Goal: Task Accomplishment & Management: Use online tool/utility

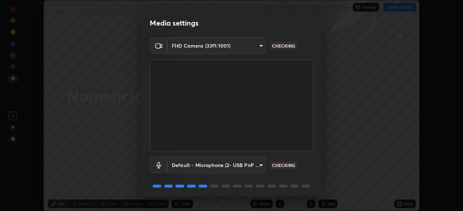
scroll to position [26, 0]
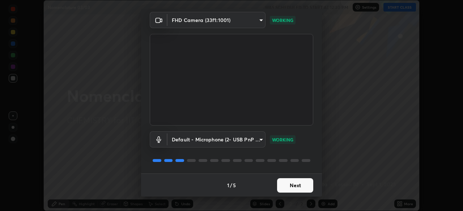
click at [298, 187] on button "Next" at bounding box center [295, 186] width 36 height 14
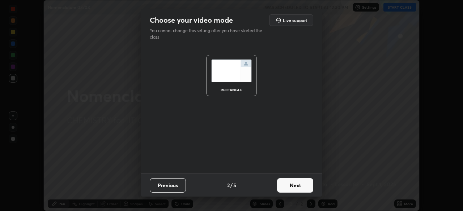
scroll to position [0, 0]
click at [301, 188] on button "Next" at bounding box center [295, 186] width 36 height 14
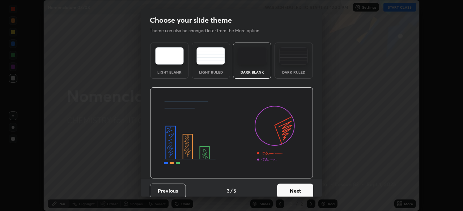
click at [303, 192] on button "Next" at bounding box center [295, 191] width 36 height 14
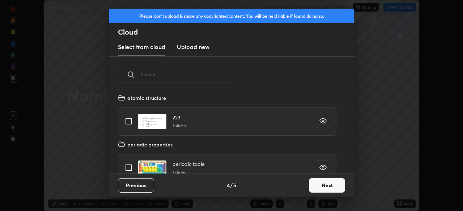
scroll to position [80, 232]
click at [324, 183] on button "Next" at bounding box center [327, 186] width 36 height 14
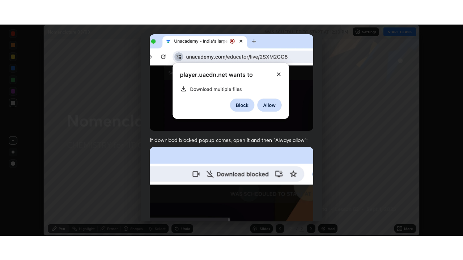
scroll to position [173, 0]
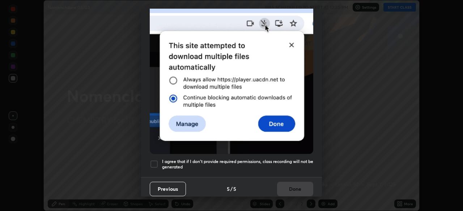
click at [152, 163] on div at bounding box center [154, 164] width 9 height 9
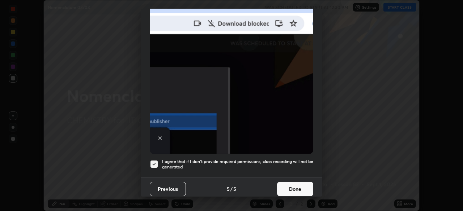
click at [299, 189] on button "Done" at bounding box center [295, 189] width 36 height 14
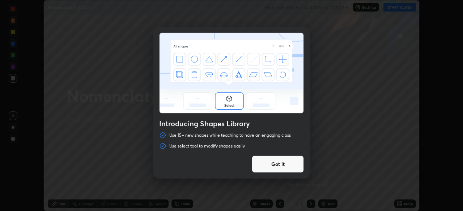
click at [290, 166] on button "Got it" at bounding box center [278, 164] width 52 height 17
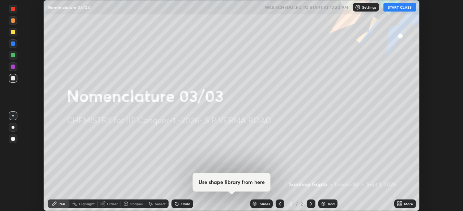
click at [401, 205] on icon at bounding box center [401, 206] width 2 height 2
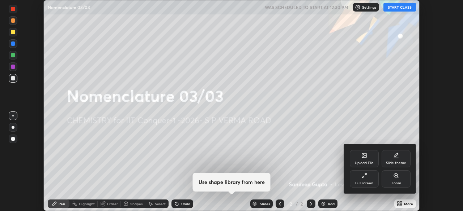
click at [371, 185] on div "Full screen" at bounding box center [364, 184] width 18 height 4
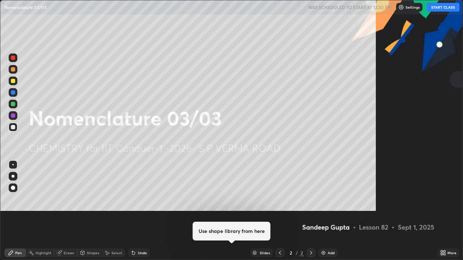
scroll to position [260, 463]
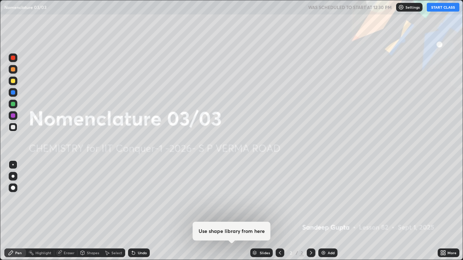
click at [436, 8] on button "START CLASS" at bounding box center [443, 7] width 33 height 9
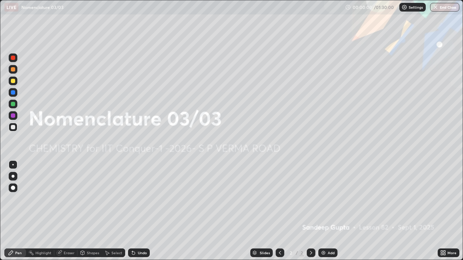
click at [326, 211] on div "Add" at bounding box center [327, 253] width 19 height 9
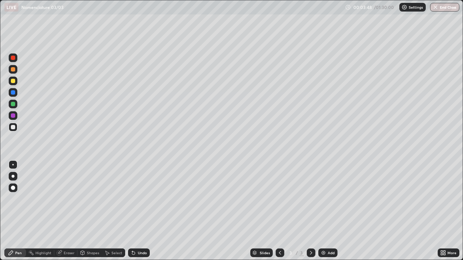
click at [16, 82] on div at bounding box center [13, 81] width 9 height 9
click at [136, 211] on div "Undo" at bounding box center [139, 253] width 22 height 9
click at [132, 211] on icon at bounding box center [133, 253] width 3 height 3
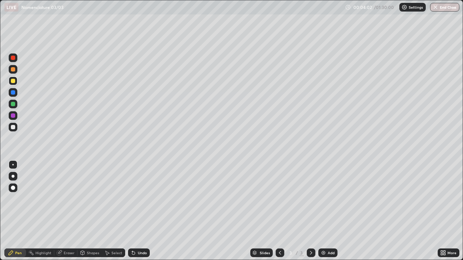
click at [136, 211] on div "Undo" at bounding box center [139, 253] width 22 height 9
click at [141, 211] on div "Undo" at bounding box center [139, 253] width 22 height 9
click at [141, 211] on div "Undo" at bounding box center [142, 253] width 9 height 4
click at [142, 211] on div "Undo" at bounding box center [139, 253] width 22 height 9
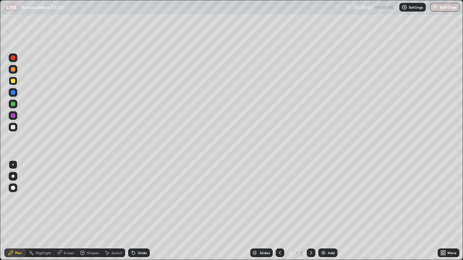
click at [141, 211] on div "Undo" at bounding box center [142, 253] width 9 height 4
click at [142, 211] on div "Undo" at bounding box center [142, 253] width 9 height 4
click at [144, 211] on div "Undo" at bounding box center [142, 253] width 9 height 4
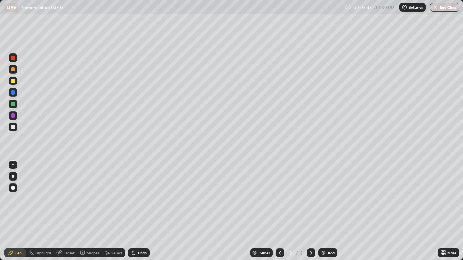
click at [144, 211] on div "Undo" at bounding box center [142, 253] width 9 height 4
click at [62, 211] on icon at bounding box center [59, 253] width 6 height 6
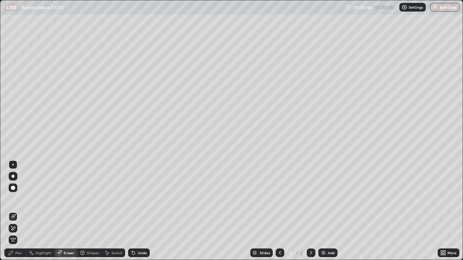
click at [13, 211] on span "Erase all" at bounding box center [13, 240] width 8 height 4
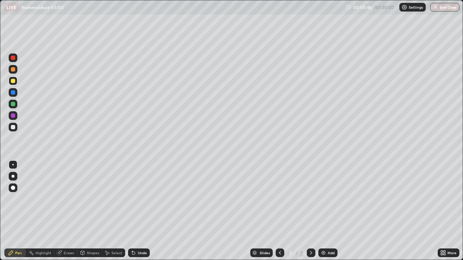
click at [13, 211] on icon at bounding box center [11, 253] width 4 height 4
click at [88, 211] on div "Shapes" at bounding box center [93, 253] width 12 height 4
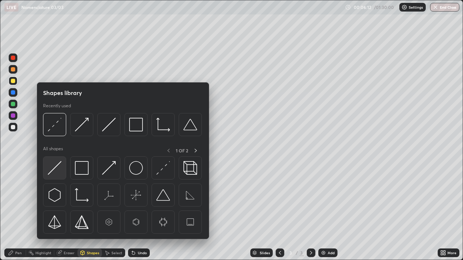
click at [51, 172] on img at bounding box center [55, 168] width 14 height 14
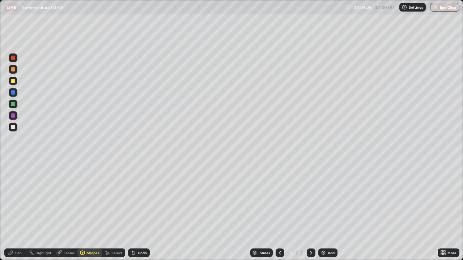
click at [65, 211] on div "Eraser" at bounding box center [69, 253] width 11 height 4
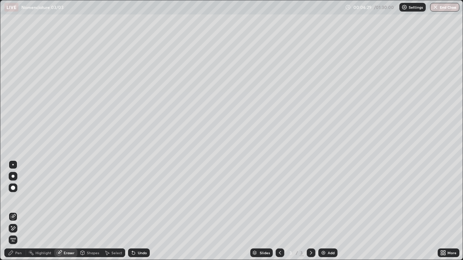
click at [136, 211] on div "Undo" at bounding box center [139, 253] width 22 height 9
click at [87, 211] on div "Shapes" at bounding box center [89, 253] width 25 height 9
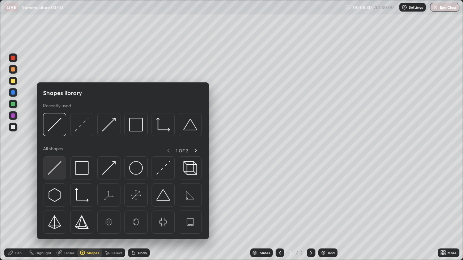
click at [55, 169] on img at bounding box center [55, 168] width 14 height 14
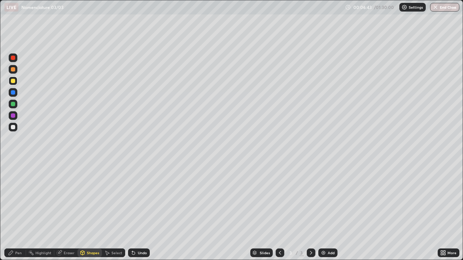
click at [16, 211] on div "Pen" at bounding box center [15, 253] width 22 height 9
click at [136, 211] on div "Undo" at bounding box center [139, 253] width 22 height 9
click at [325, 211] on img at bounding box center [323, 253] width 6 height 6
click at [132, 211] on icon at bounding box center [133, 253] width 3 height 3
click at [63, 211] on div "Eraser" at bounding box center [65, 253] width 23 height 9
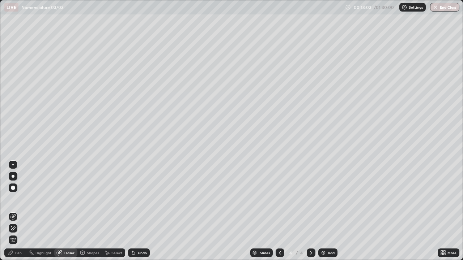
click at [13, 211] on icon at bounding box center [13, 229] width 6 height 6
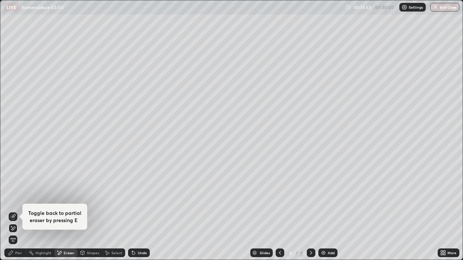
click at [21, 211] on div "Pen" at bounding box center [18, 253] width 7 height 4
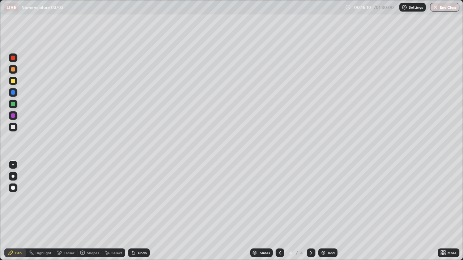
click at [67, 211] on div "Eraser" at bounding box center [69, 253] width 11 height 4
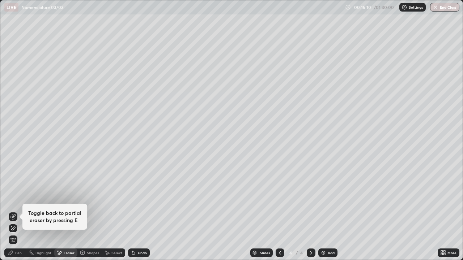
click at [16, 211] on span "Erase all" at bounding box center [13, 240] width 8 height 4
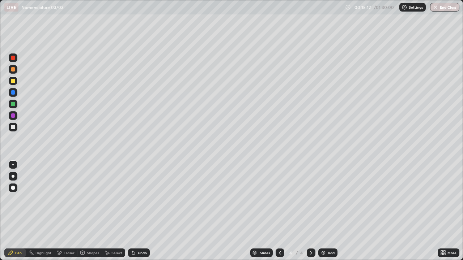
click at [16, 128] on div at bounding box center [13, 127] width 9 height 9
click at [14, 81] on div at bounding box center [13, 81] width 4 height 4
click at [141, 211] on div "Undo" at bounding box center [139, 253] width 22 height 9
click at [139, 211] on div "Undo" at bounding box center [142, 253] width 9 height 4
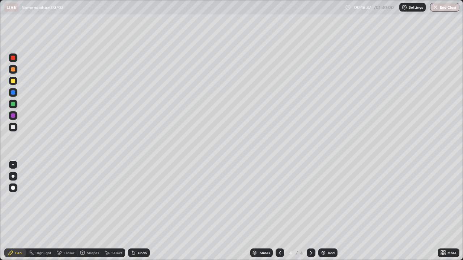
click at [132, 211] on icon at bounding box center [133, 253] width 3 height 3
click at [137, 211] on div "Undo" at bounding box center [139, 253] width 22 height 9
click at [135, 211] on div "Undo" at bounding box center [139, 253] width 22 height 9
click at [112, 211] on div "Select" at bounding box center [113, 253] width 23 height 9
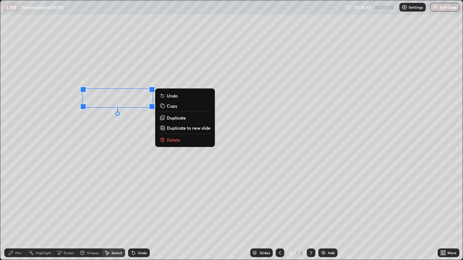
click at [179, 119] on p "Duplicate" at bounding box center [176, 118] width 19 height 6
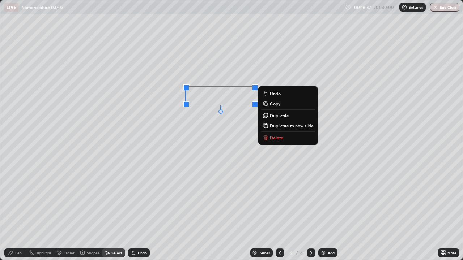
click at [280, 116] on p "Duplicate" at bounding box center [279, 116] width 19 height 6
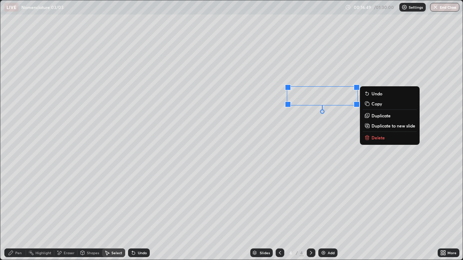
click at [282, 141] on div "0 ° Undo Copy Duplicate Duplicate to new slide Delete" at bounding box center [231, 130] width 462 height 260
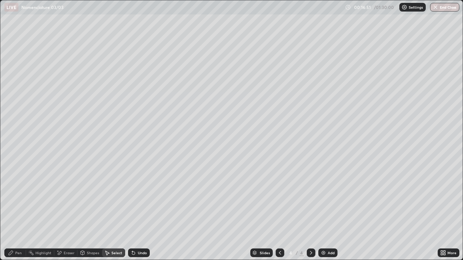
click at [14, 211] on div "Pen" at bounding box center [15, 253] width 22 height 9
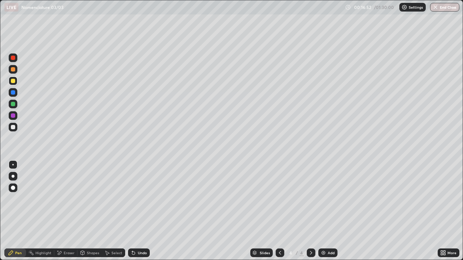
click at [13, 83] on div at bounding box center [13, 81] width 9 height 9
click at [136, 211] on div "Undo" at bounding box center [139, 253] width 22 height 9
click at [142, 211] on div "Undo" at bounding box center [139, 253] width 22 height 9
click at [141, 211] on div "Undo" at bounding box center [139, 253] width 22 height 9
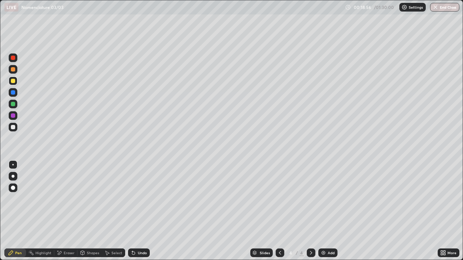
click at [141, 211] on div "Undo" at bounding box center [137, 253] width 25 height 14
click at [139, 211] on div "Undo" at bounding box center [139, 253] width 22 height 9
click at [14, 127] on div at bounding box center [13, 127] width 4 height 4
click at [323, 211] on img at bounding box center [323, 253] width 6 height 6
click at [12, 81] on div at bounding box center [13, 81] width 4 height 4
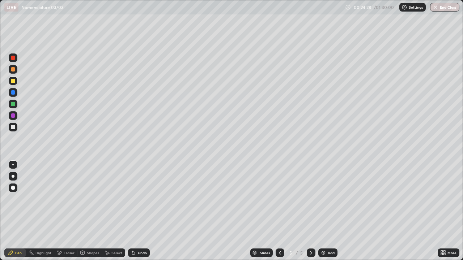
click at [81, 211] on icon at bounding box center [83, 253] width 4 height 4
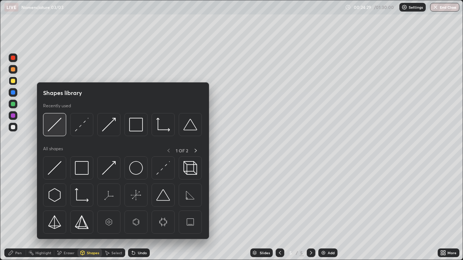
click at [58, 130] on img at bounding box center [55, 125] width 14 height 14
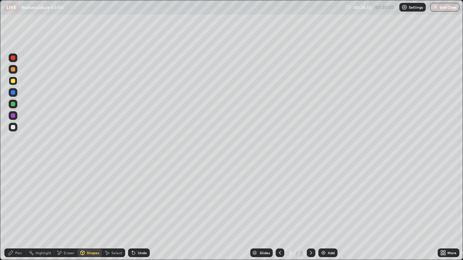
click at [15, 129] on div at bounding box center [13, 127] width 9 height 9
click at [14, 128] on div at bounding box center [13, 127] width 4 height 4
click at [133, 211] on icon at bounding box center [133, 253] width 3 height 3
click at [13, 211] on icon at bounding box center [11, 253] width 6 height 6
click at [138, 211] on div "Undo" at bounding box center [142, 253] width 9 height 4
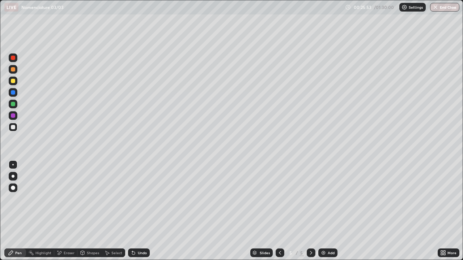
click at [13, 82] on div at bounding box center [13, 81] width 4 height 4
click at [13, 104] on div at bounding box center [13, 104] width 4 height 4
click at [140, 211] on div "Undo" at bounding box center [142, 253] width 9 height 4
click at [141, 211] on div "Undo" at bounding box center [139, 253] width 22 height 9
click at [140, 211] on div "Undo" at bounding box center [139, 253] width 22 height 9
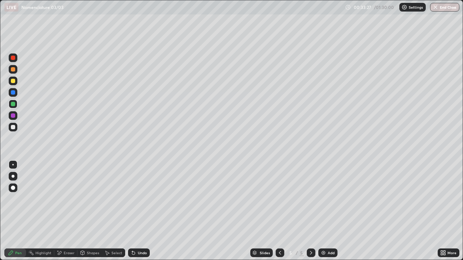
click at [12, 127] on div at bounding box center [13, 127] width 4 height 4
click at [326, 211] on div "Add" at bounding box center [327, 253] width 19 height 9
click at [134, 211] on icon at bounding box center [133, 253] width 6 height 6
click at [17, 100] on div at bounding box center [13, 104] width 9 height 12
click at [13, 127] on div at bounding box center [13, 127] width 4 height 4
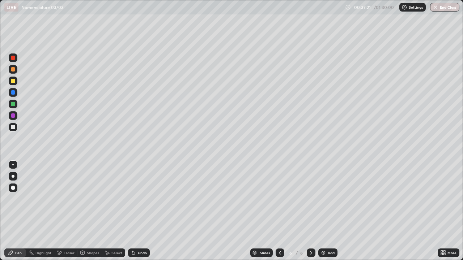
click at [16, 79] on div at bounding box center [13, 81] width 9 height 9
click at [13, 125] on div at bounding box center [13, 127] width 4 height 4
click at [16, 104] on div at bounding box center [13, 104] width 9 height 9
click at [67, 211] on div "Eraser" at bounding box center [69, 253] width 11 height 4
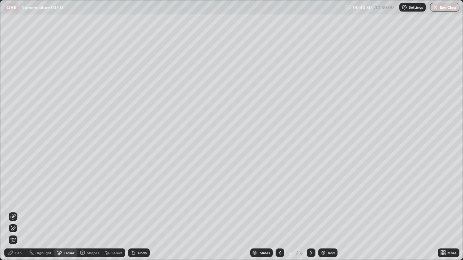
click at [18, 211] on div "Pen" at bounding box center [18, 253] width 7 height 4
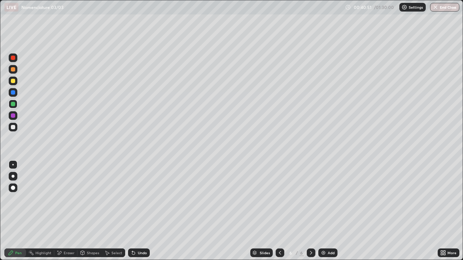
click at [16, 124] on div at bounding box center [13, 127] width 9 height 9
click at [323, 211] on img at bounding box center [323, 253] width 6 height 6
click at [65, 211] on div "Eraser" at bounding box center [69, 253] width 11 height 4
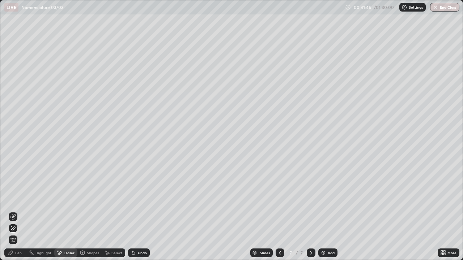
click at [15, 211] on div "Pen" at bounding box center [15, 253] width 22 height 9
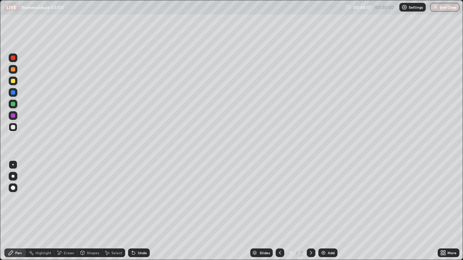
click at [15, 104] on div at bounding box center [13, 104] width 4 height 4
click at [12, 128] on div at bounding box center [13, 127] width 4 height 4
click at [138, 211] on div "Undo" at bounding box center [142, 253] width 9 height 4
click at [323, 211] on img at bounding box center [323, 253] width 6 height 6
click at [138, 211] on div "Undo" at bounding box center [142, 253] width 9 height 4
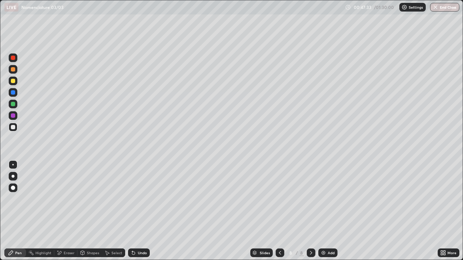
click at [16, 125] on div at bounding box center [13, 127] width 9 height 9
click at [87, 211] on div "Shapes" at bounding box center [93, 253] width 12 height 4
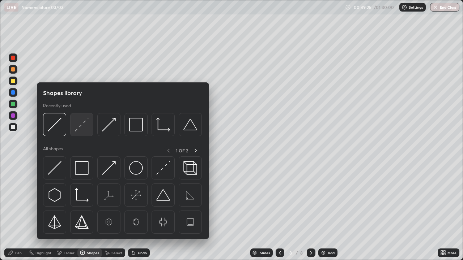
click at [83, 131] on img at bounding box center [82, 125] width 14 height 14
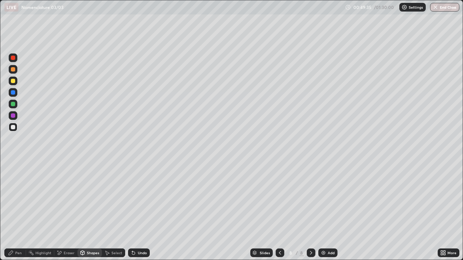
click at [12, 211] on div "Pen" at bounding box center [15, 253] width 22 height 9
click at [14, 106] on div at bounding box center [13, 104] width 4 height 4
click at [91, 211] on div "Shapes" at bounding box center [93, 253] width 12 height 4
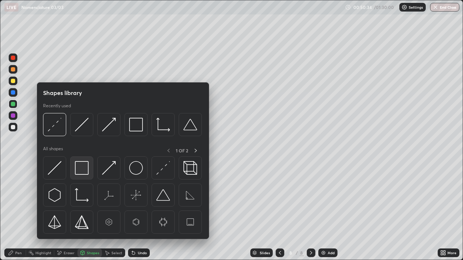
click at [82, 174] on img at bounding box center [82, 168] width 14 height 14
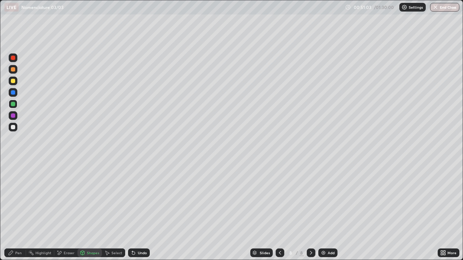
click at [89, 211] on div "Shapes" at bounding box center [93, 253] width 12 height 4
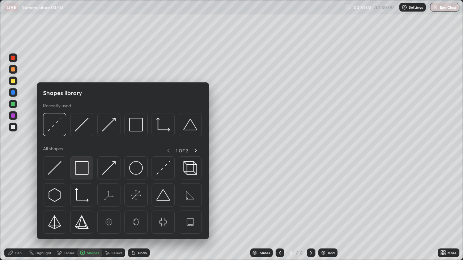
click at [85, 171] on img at bounding box center [82, 168] width 14 height 14
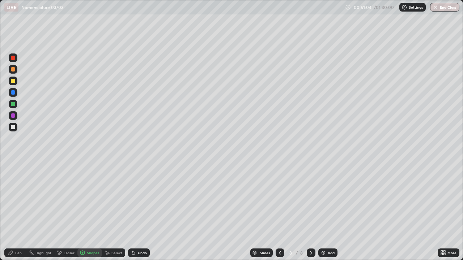
click at [12, 79] on div at bounding box center [13, 81] width 4 height 4
click at [63, 211] on div "Eraser" at bounding box center [65, 253] width 23 height 9
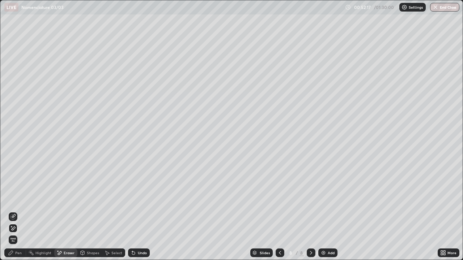
click at [17, 211] on div "Pen" at bounding box center [18, 253] width 7 height 4
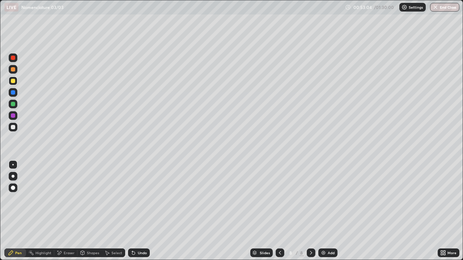
click at [62, 211] on div "Eraser" at bounding box center [65, 253] width 23 height 9
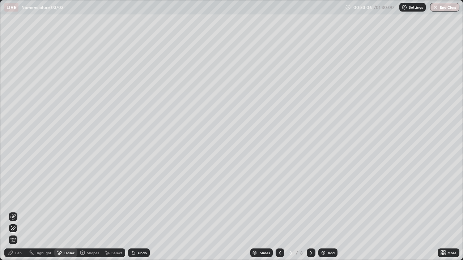
click at [15, 211] on div "Pen" at bounding box center [15, 253] width 22 height 9
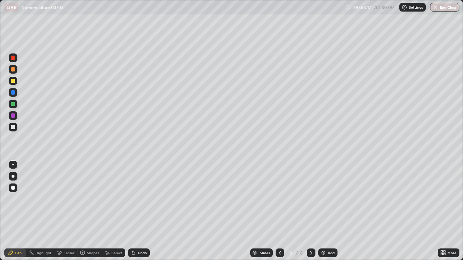
click at [66, 211] on div "Eraser" at bounding box center [69, 253] width 11 height 4
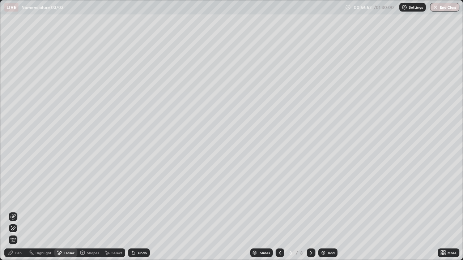
click at [20, 211] on div "Pen" at bounding box center [18, 253] width 7 height 4
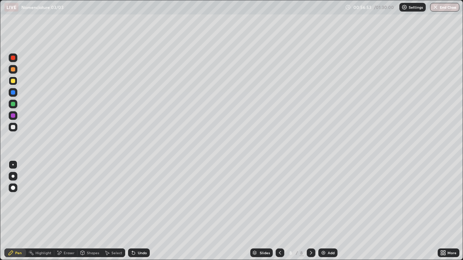
click at [13, 131] on div at bounding box center [13, 127] width 9 height 9
click at [323, 211] on img at bounding box center [323, 253] width 6 height 6
click at [13, 83] on div at bounding box center [13, 81] width 9 height 9
click at [93, 211] on div "Shapes" at bounding box center [93, 253] width 12 height 4
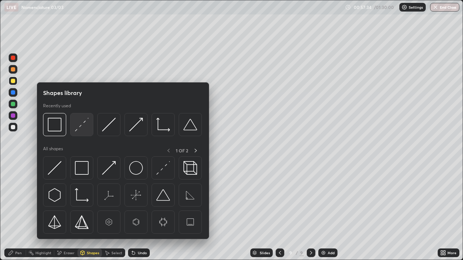
click at [84, 130] on img at bounding box center [82, 125] width 14 height 14
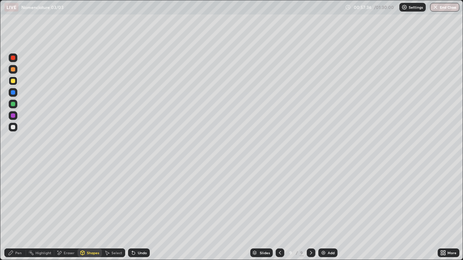
click at [14, 128] on div at bounding box center [13, 127] width 4 height 4
click at [18, 211] on div "Pen" at bounding box center [18, 253] width 7 height 4
click at [15, 125] on div at bounding box center [13, 127] width 9 height 9
click at [138, 211] on div "Undo" at bounding box center [139, 253] width 22 height 9
click at [134, 211] on icon at bounding box center [133, 253] width 6 height 6
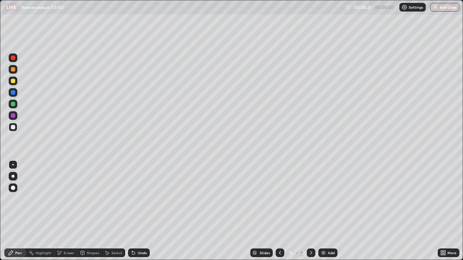
click at [133, 211] on icon at bounding box center [133, 253] width 3 height 3
click at [138, 211] on div "Undo" at bounding box center [142, 253] width 9 height 4
click at [139, 211] on div "Undo" at bounding box center [139, 253] width 22 height 9
click at [16, 101] on div at bounding box center [13, 104] width 9 height 9
click at [137, 211] on div "Undo" at bounding box center [139, 253] width 22 height 9
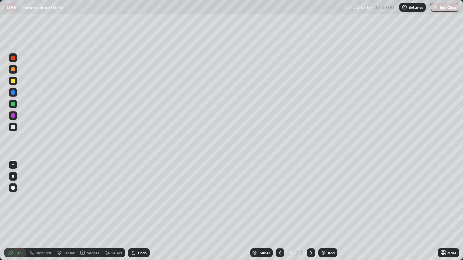
click at [83, 211] on icon at bounding box center [83, 253] width 4 height 4
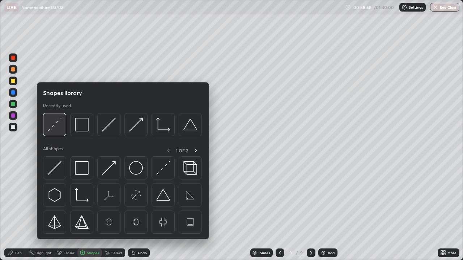
click at [59, 125] on img at bounding box center [55, 125] width 14 height 14
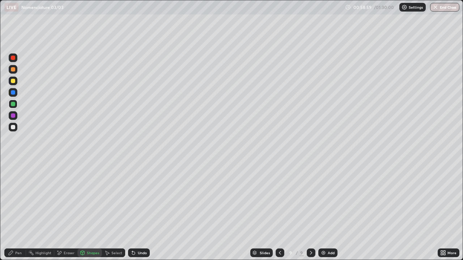
click at [13, 116] on div at bounding box center [13, 116] width 4 height 4
click at [18, 211] on div "Pen" at bounding box center [15, 253] width 22 height 9
click at [15, 127] on div at bounding box center [13, 127] width 4 height 4
click at [16, 81] on div at bounding box center [13, 81] width 9 height 9
click at [14, 128] on div at bounding box center [13, 127] width 4 height 4
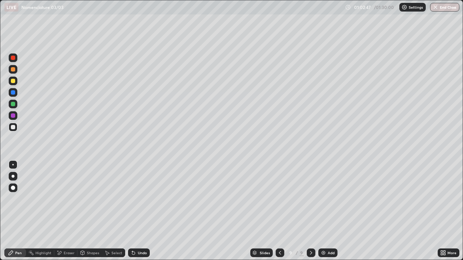
click at [14, 107] on div at bounding box center [13, 104] width 9 height 9
click at [13, 130] on div at bounding box center [13, 127] width 9 height 9
click at [327, 211] on div "Add" at bounding box center [327, 253] width 19 height 9
click at [86, 211] on div "Shapes" at bounding box center [89, 253] width 25 height 9
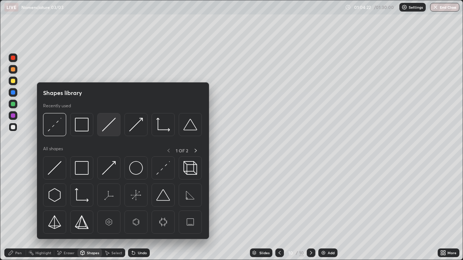
click at [108, 129] on img at bounding box center [109, 125] width 14 height 14
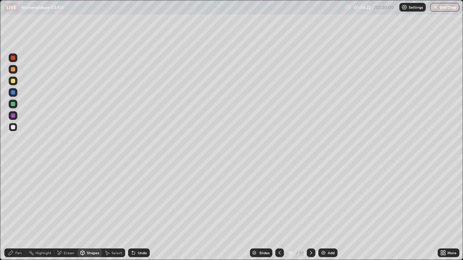
click at [15, 106] on div at bounding box center [13, 104] width 9 height 9
click at [15, 211] on div "Pen" at bounding box center [18, 253] width 7 height 4
click at [110, 211] on div "Select" at bounding box center [113, 253] width 23 height 9
click at [97, 167] on div "0 ° Undo Copy Duplicate Duplicate to new slide Delete" at bounding box center [231, 130] width 462 height 260
click at [14, 211] on div "Pen" at bounding box center [15, 253] width 22 height 9
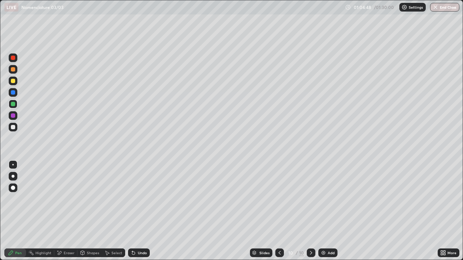
click at [15, 126] on div at bounding box center [13, 127] width 4 height 4
click at [138, 211] on div "Undo" at bounding box center [139, 253] width 22 height 9
click at [82, 211] on icon at bounding box center [82, 254] width 0 height 3
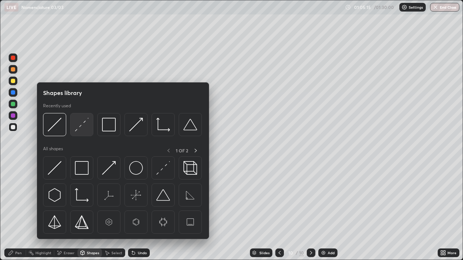
click at [81, 130] on img at bounding box center [82, 125] width 14 height 14
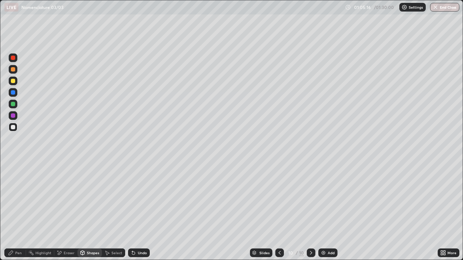
click at [14, 80] on div at bounding box center [13, 81] width 4 height 4
click at [17, 211] on div "Pen" at bounding box center [18, 253] width 7 height 4
click at [16, 127] on div at bounding box center [13, 127] width 9 height 9
click at [282, 211] on div at bounding box center [279, 253] width 9 height 9
click at [111, 211] on div "Select" at bounding box center [116, 253] width 11 height 4
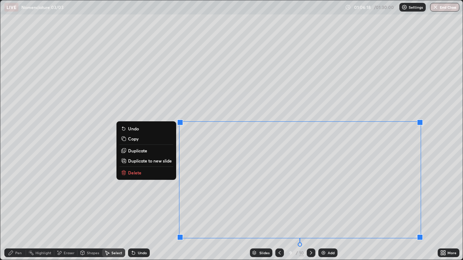
click at [141, 141] on button "Copy" at bounding box center [146, 138] width 54 height 9
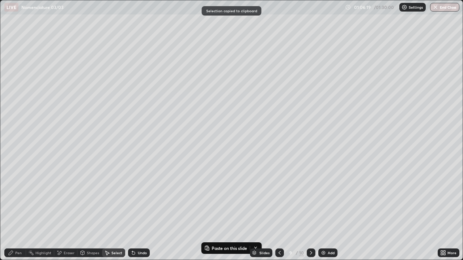
click at [309, 211] on icon at bounding box center [311, 253] width 6 height 6
click at [67, 211] on div "Eraser" at bounding box center [69, 253] width 11 height 4
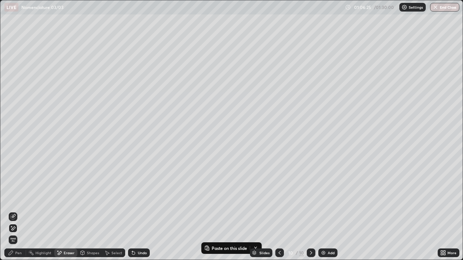
click at [110, 211] on div "Select" at bounding box center [113, 253] width 23 height 9
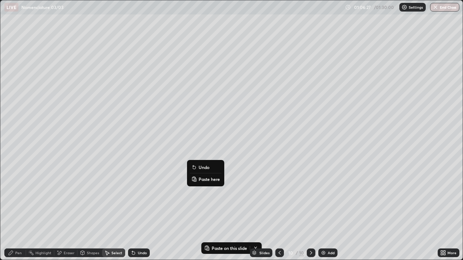
click at [200, 182] on p "Paste here" at bounding box center [208, 179] width 21 height 6
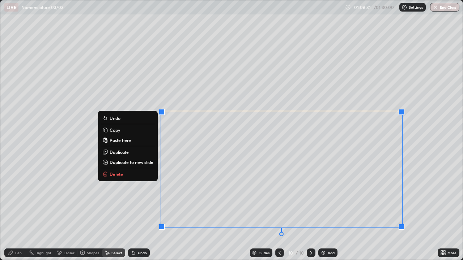
click at [210, 211] on div "0 ° Undo Copy Paste here Duplicate Duplicate to new slide Delete" at bounding box center [231, 130] width 462 height 260
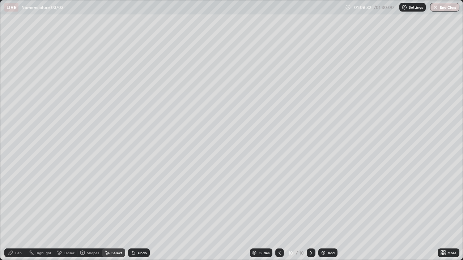
click at [66, 211] on div "Eraser" at bounding box center [69, 253] width 11 height 4
click at [15, 211] on div "Pen" at bounding box center [18, 253] width 7 height 4
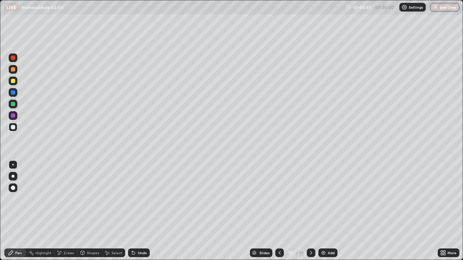
click at [17, 80] on div at bounding box center [13, 81] width 9 height 9
click at [67, 211] on div "Eraser" at bounding box center [65, 253] width 23 height 9
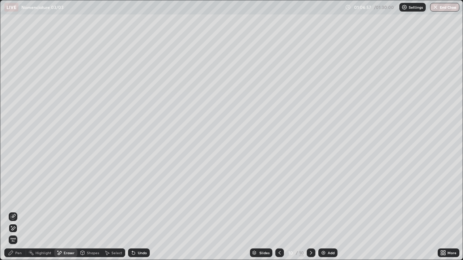
click at [15, 211] on div "Pen" at bounding box center [15, 253] width 22 height 9
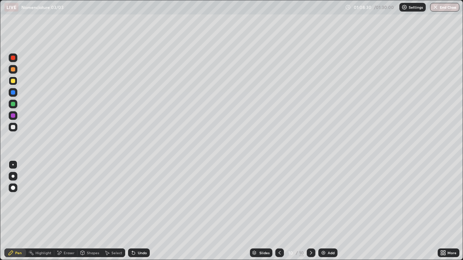
click at [10, 102] on div at bounding box center [13, 104] width 9 height 9
click at [446, 9] on button "End Class" at bounding box center [444, 7] width 29 height 9
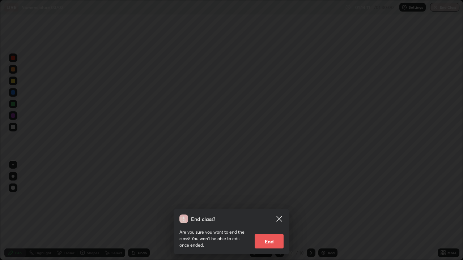
click at [268, 211] on button "End" at bounding box center [268, 241] width 29 height 14
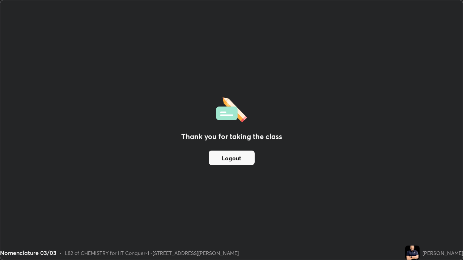
click at [235, 155] on button "Logout" at bounding box center [232, 158] width 46 height 14
